Goal: Check status: Check status

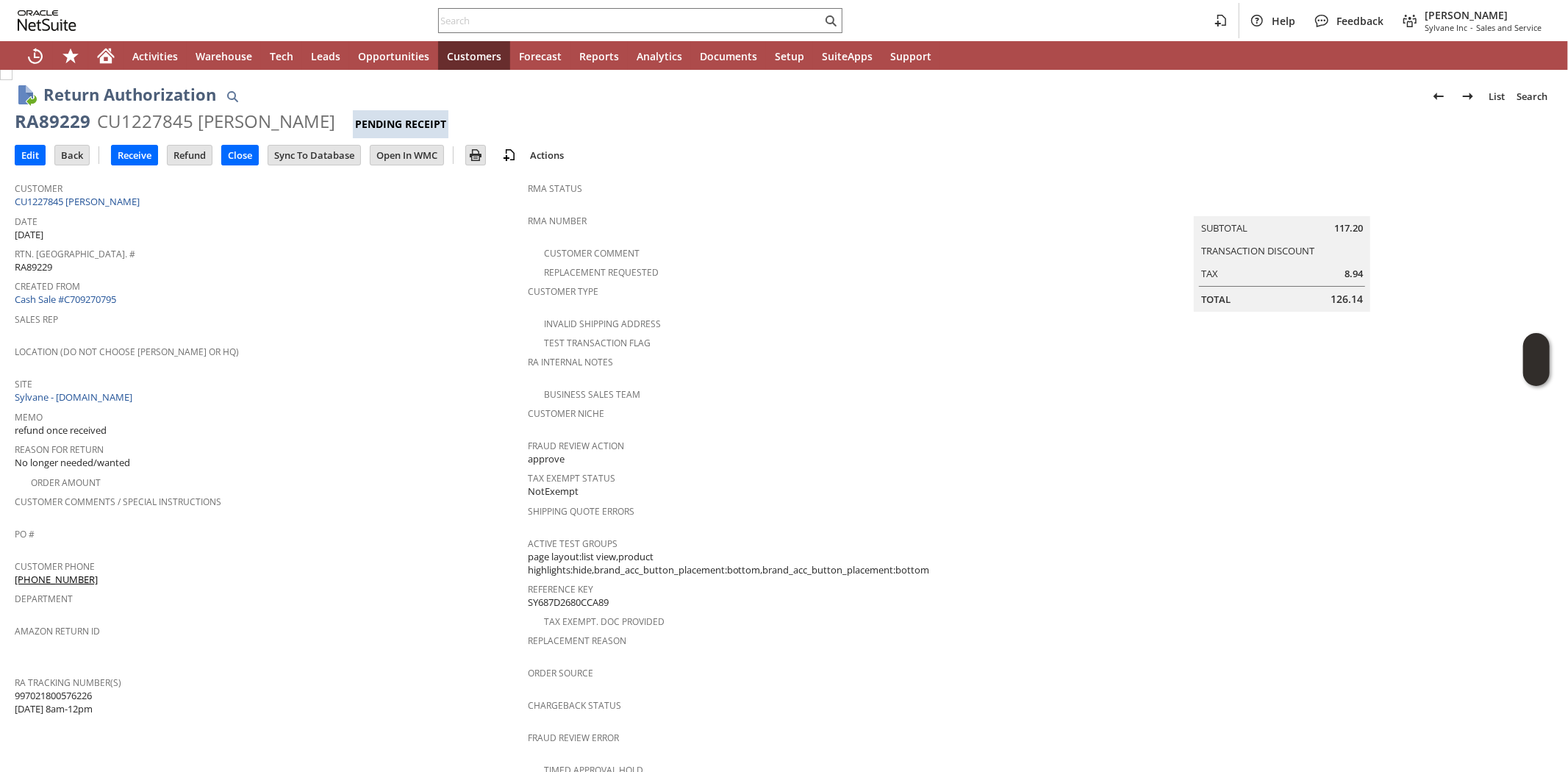
scroll to position [450, 0]
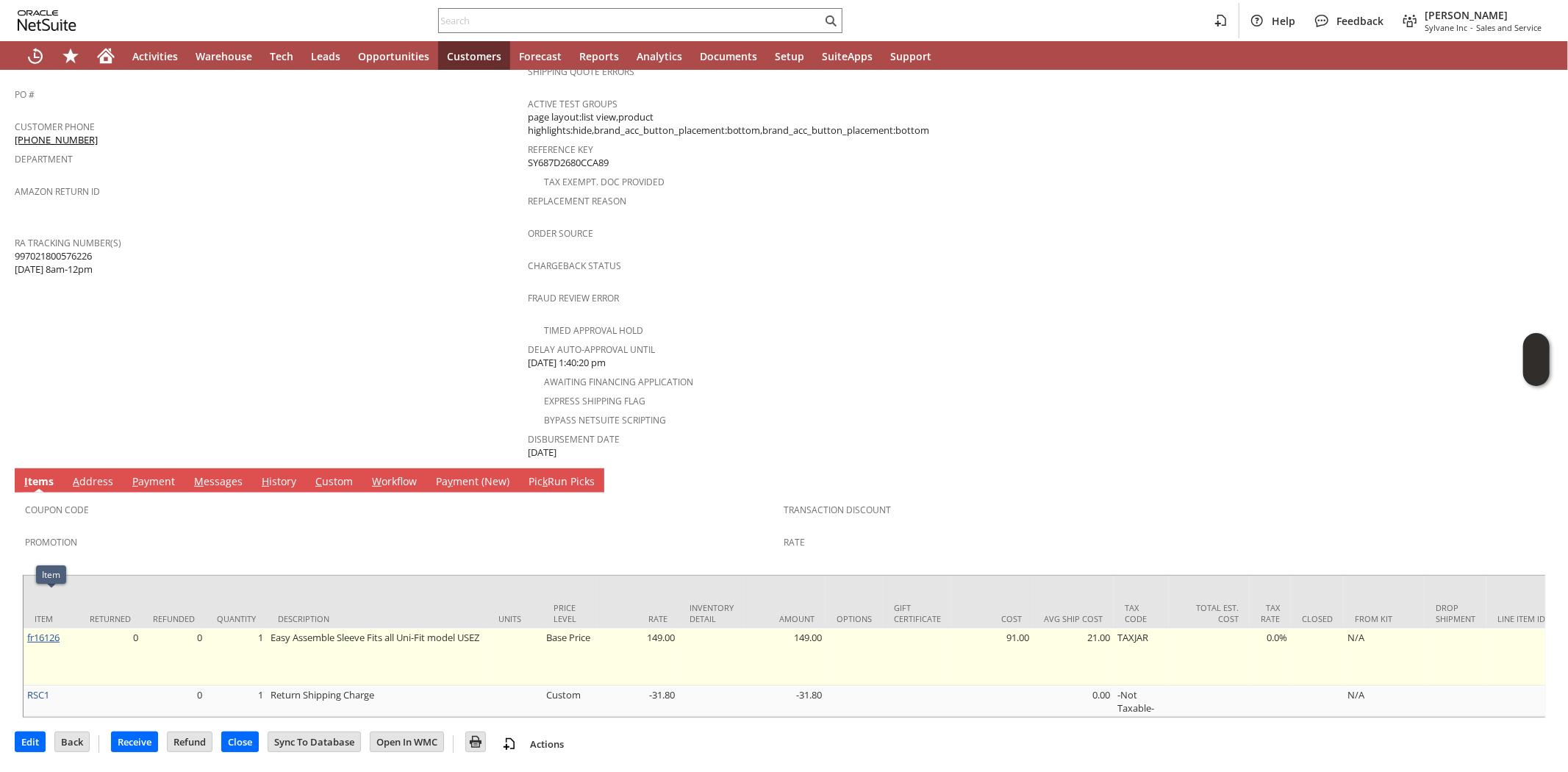
click at [40, 630] on link "fr16126" at bounding box center [43, 637] width 32 height 13
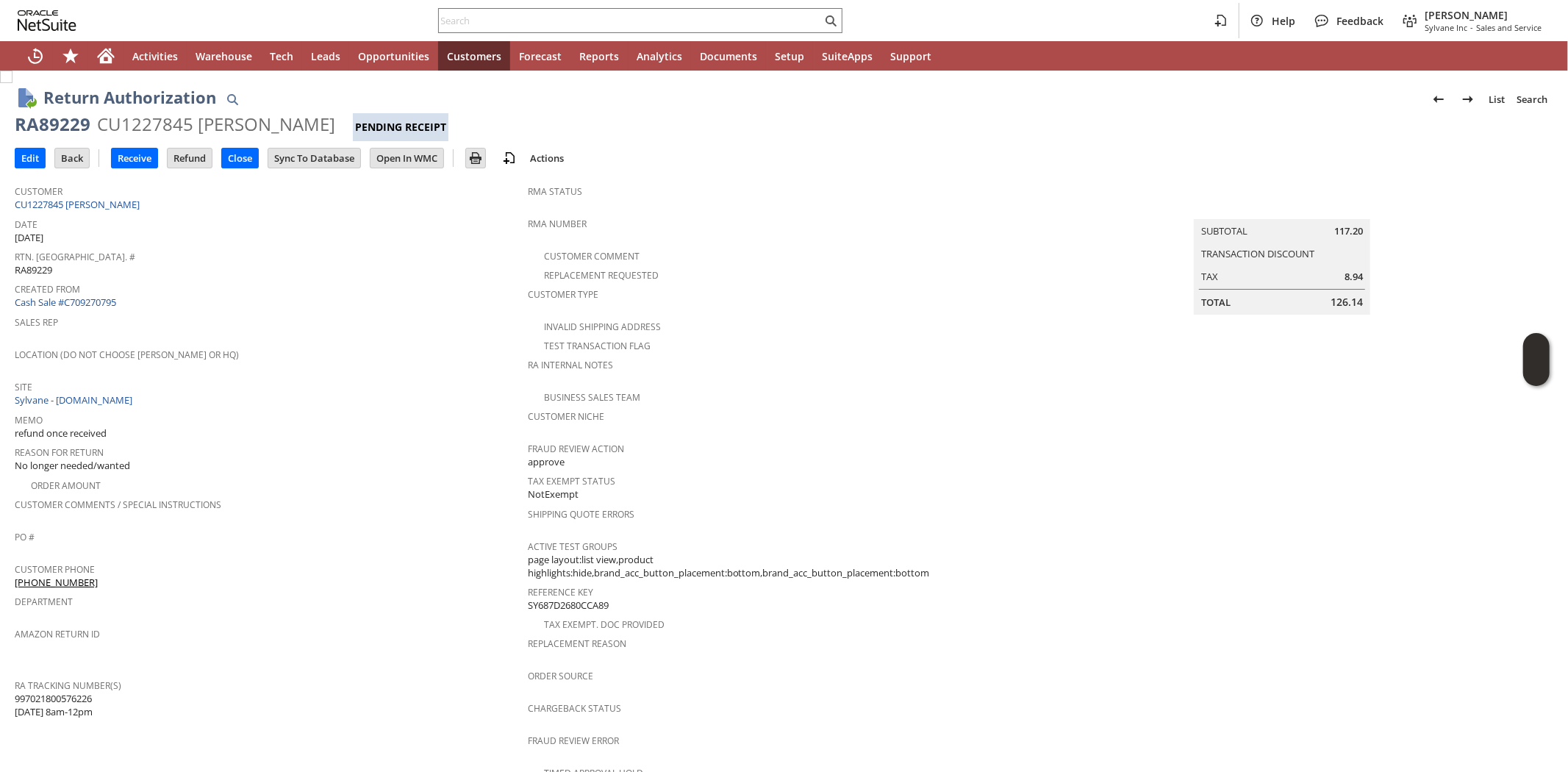
click at [37, 120] on div "RA89229" at bounding box center [52, 124] width 76 height 23
copy div "RA89229"
click at [491, 13] on input "text" at bounding box center [630, 21] width 383 height 18
paste input "RA89084"
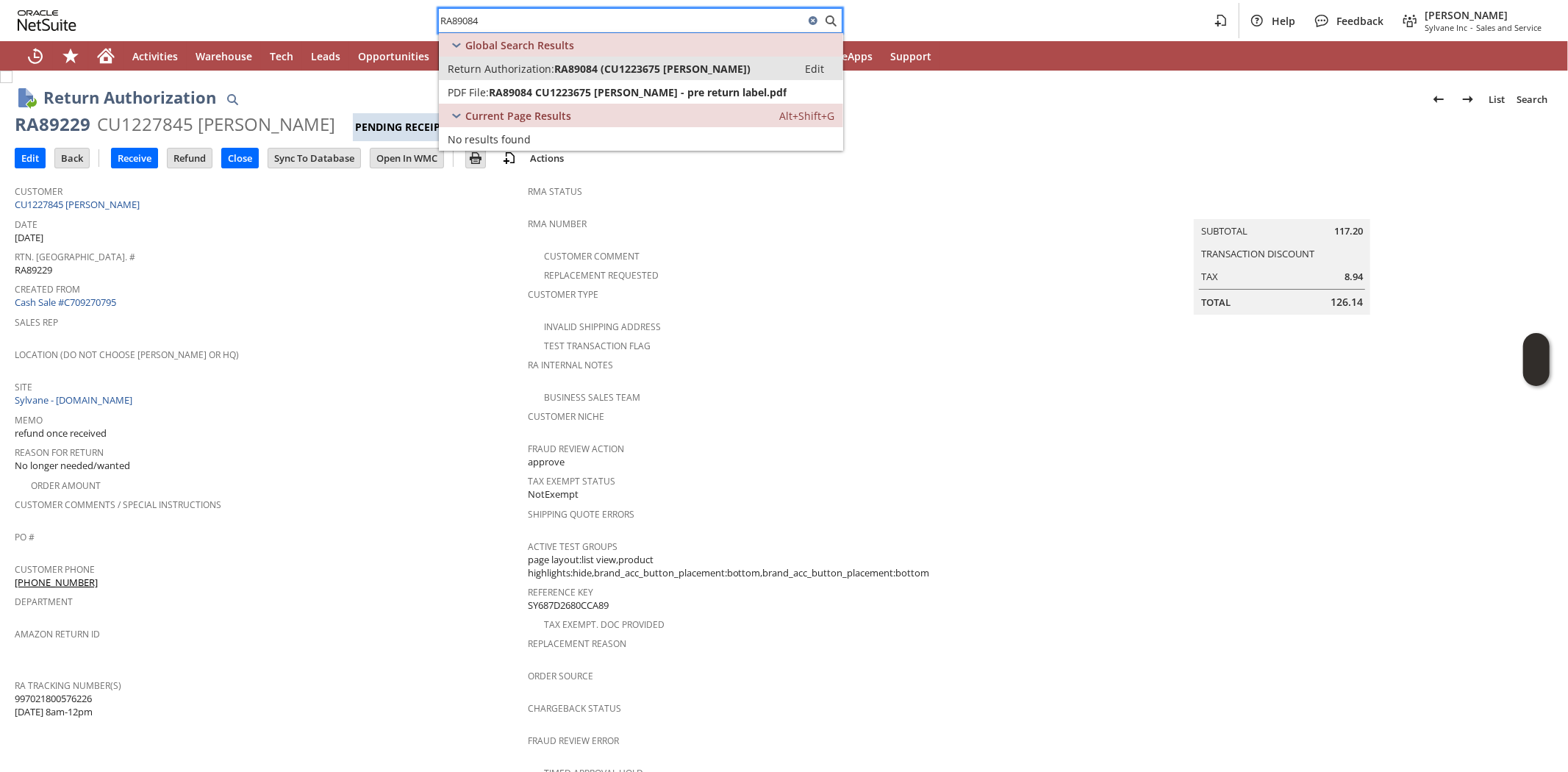
type input "RA89084"
click at [600, 71] on span "RA89084 (CU1223675 Steven Kerner)" at bounding box center [652, 68] width 196 height 14
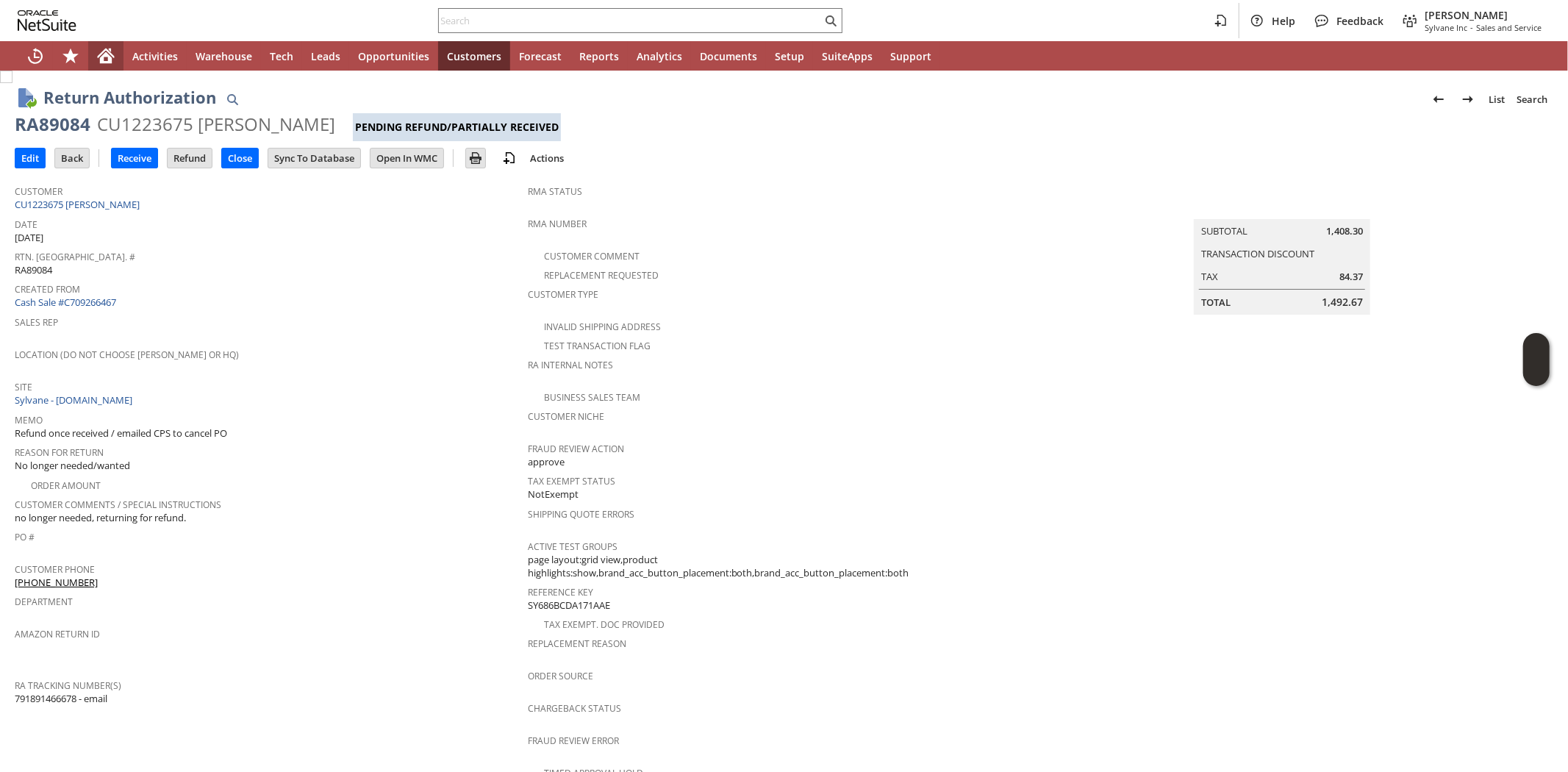
click at [100, 54] on icon "Home" at bounding box center [106, 53] width 17 height 10
